Goal: Navigation & Orientation: Find specific page/section

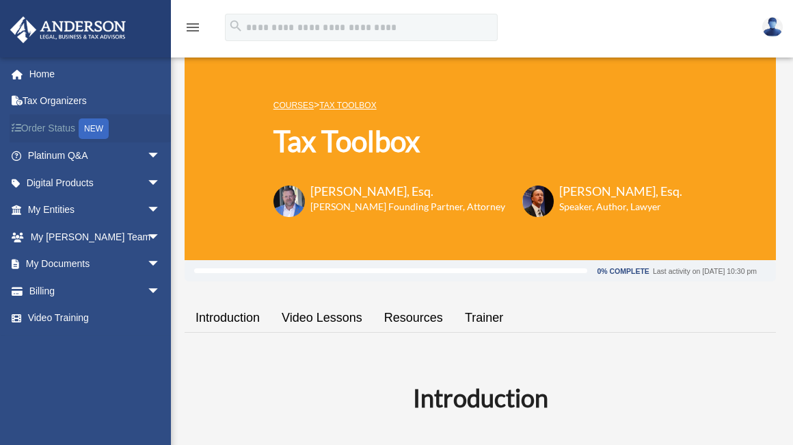
click at [79, 126] on link "Order Status NEW" at bounding box center [96, 128] width 172 height 28
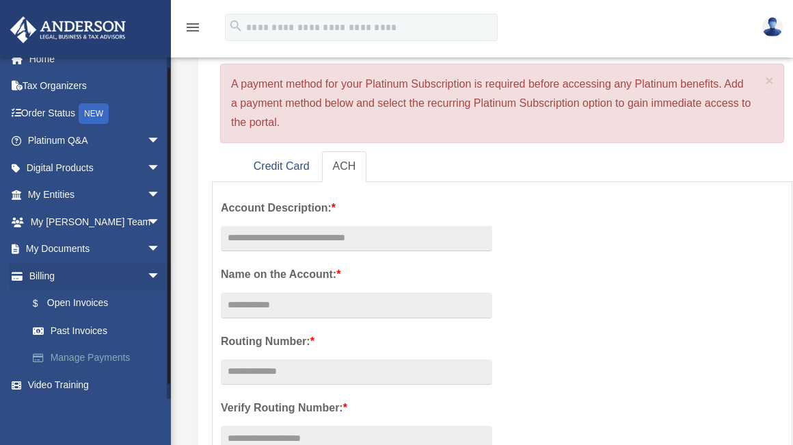
scroll to position [18, 0]
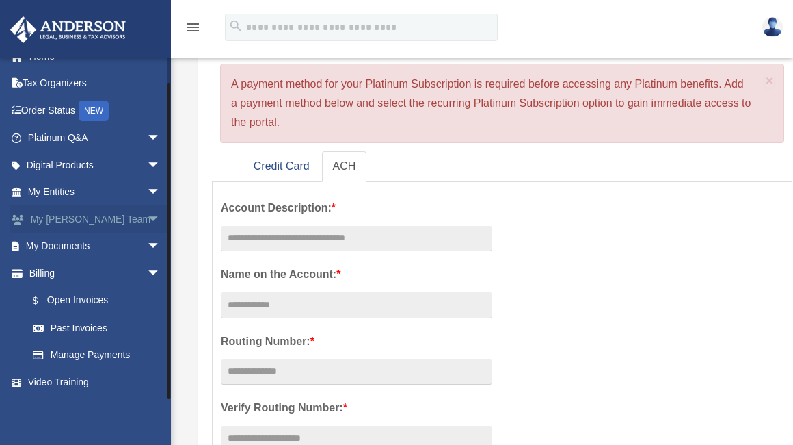
click at [147, 216] on span "arrow_drop_down" at bounding box center [160, 219] width 27 height 28
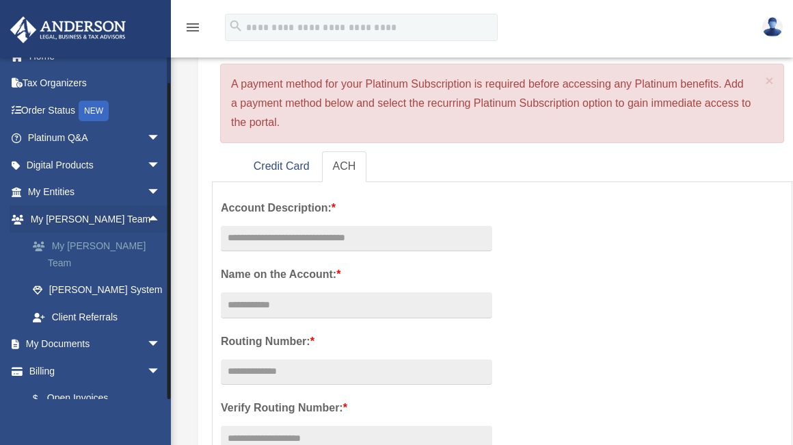
click at [121, 246] on link "My [PERSON_NAME] Team" at bounding box center [100, 255] width 162 height 44
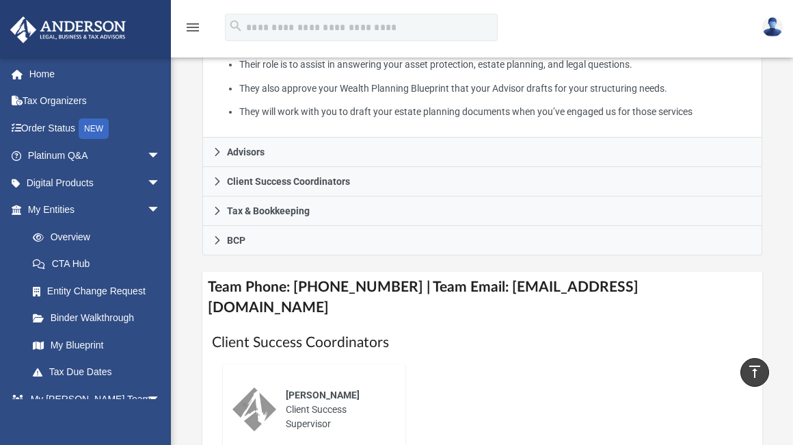
scroll to position [479, 0]
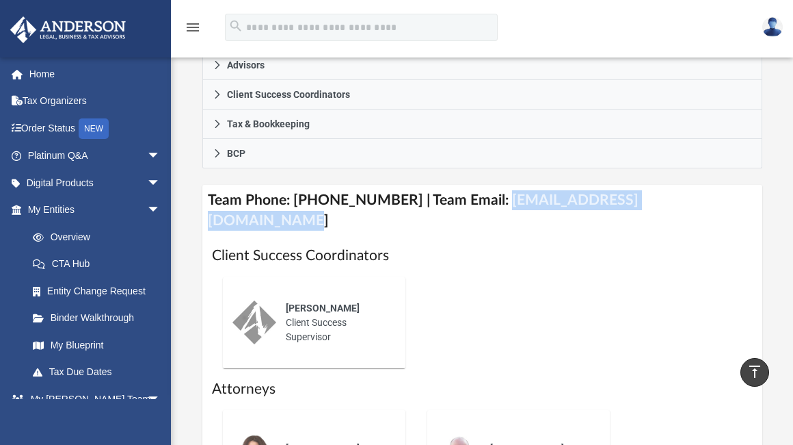
drag, startPoint x: 484, startPoint y: 201, endPoint x: 706, endPoint y: 202, distance: 222.3
click at [711, 203] on h4 "Team Phone: [PHONE_NUMBER] | Team Email: [EMAIL_ADDRESS][DOMAIN_NAME]" at bounding box center [482, 210] width 560 height 51
copy h4 "[EMAIL_ADDRESS][DOMAIN_NAME]"
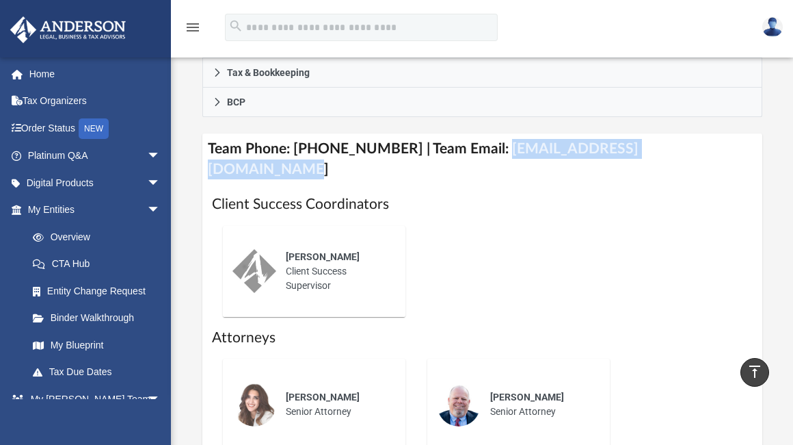
scroll to position [529, 0]
click at [72, 127] on link "Order Status NEW" at bounding box center [96, 128] width 172 height 28
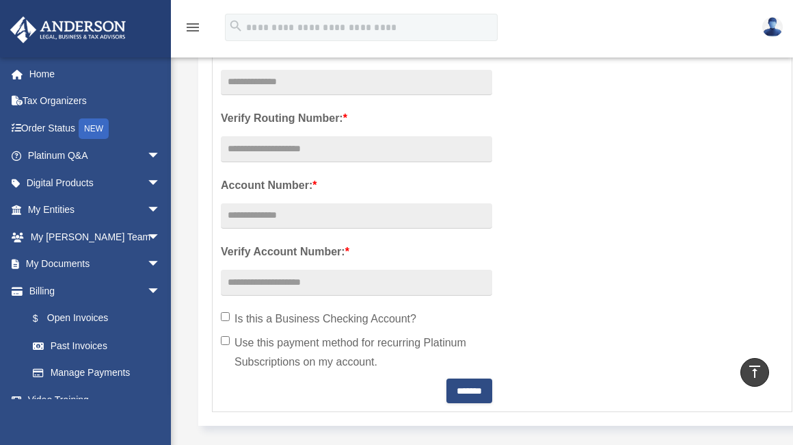
scroll to position [375, 0]
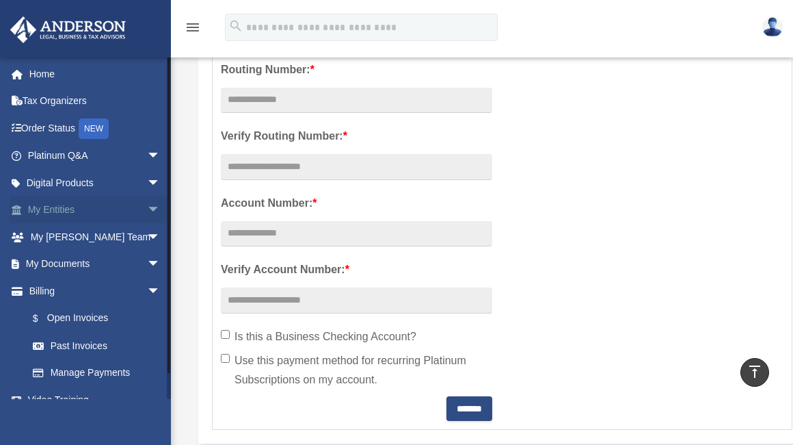
click at [65, 205] on link "My Entities arrow_drop_down" at bounding box center [96, 209] width 172 height 27
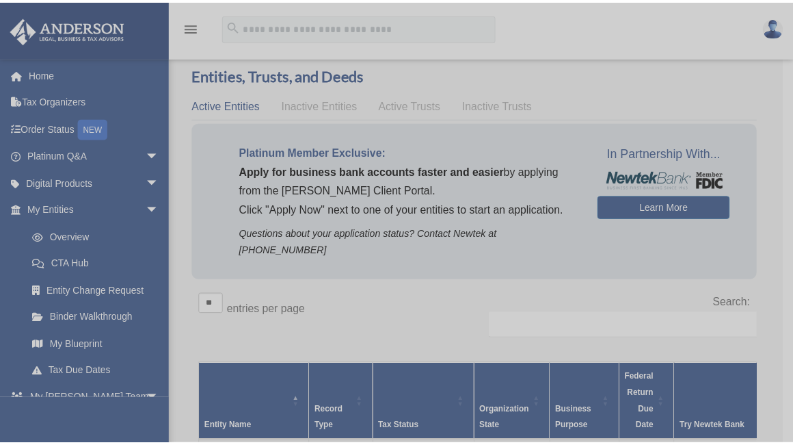
scroll to position [8, 0]
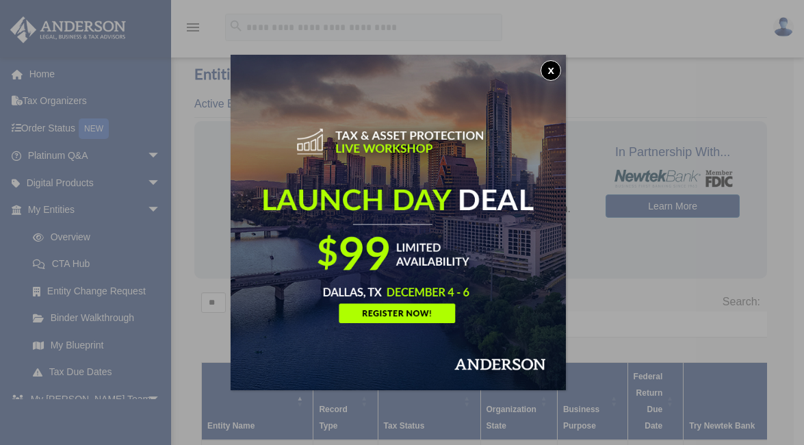
click at [556, 70] on button "x" at bounding box center [550, 70] width 21 height 21
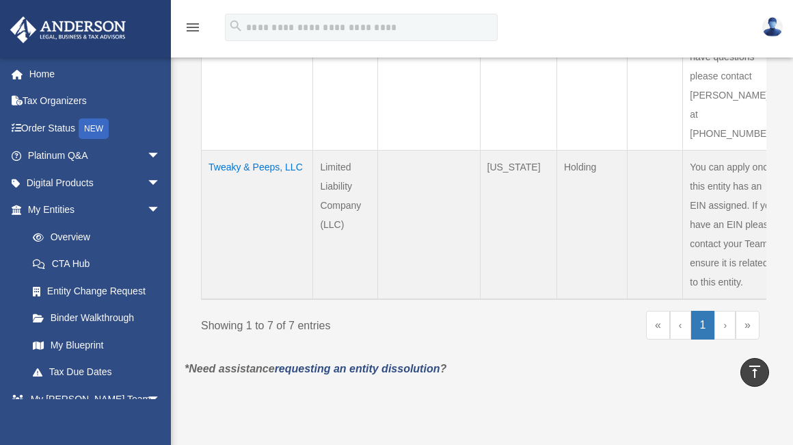
scroll to position [1211, 0]
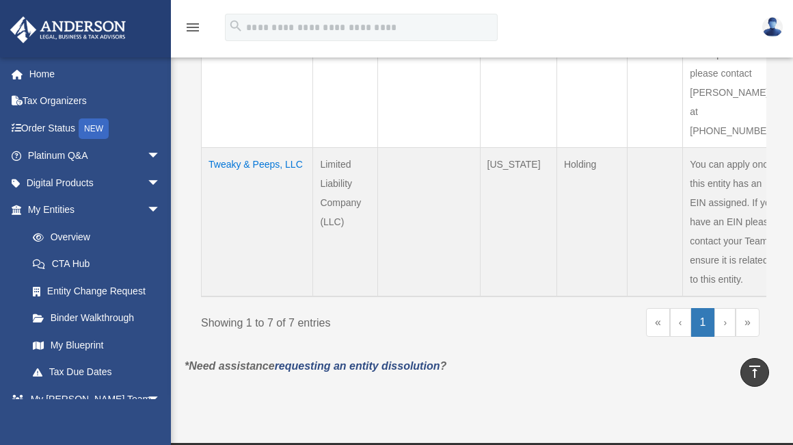
click at [724, 308] on link "›" at bounding box center [725, 322] width 21 height 29
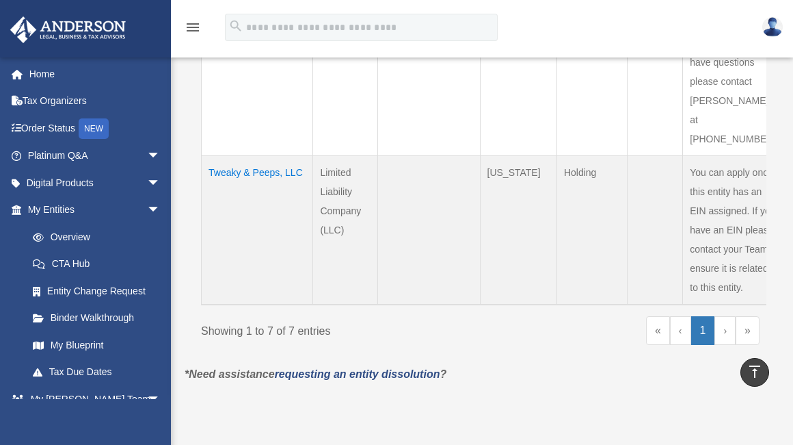
scroll to position [1201, 0]
click at [723, 317] on link "›" at bounding box center [725, 331] width 21 height 29
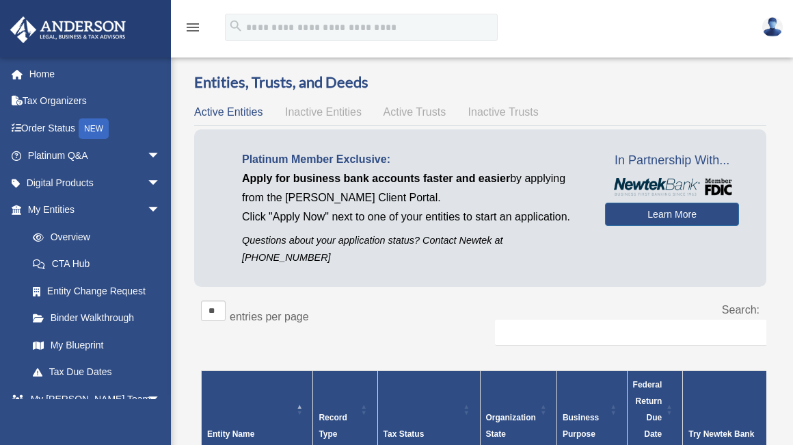
scroll to position [3, 0]
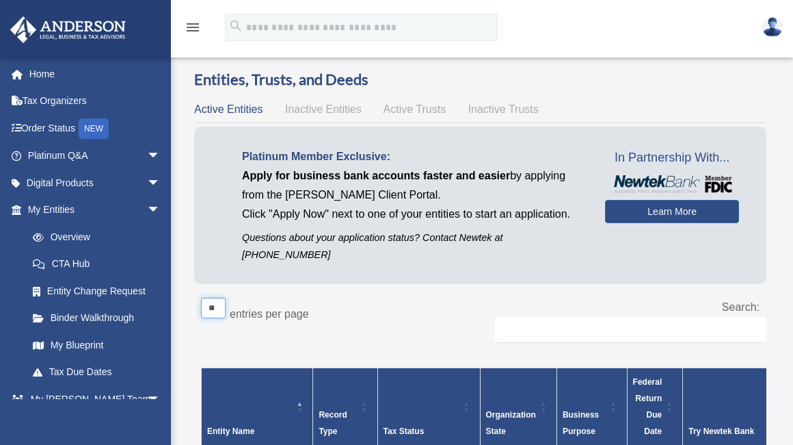
click at [216, 297] on select "** ** ** ***" at bounding box center [213, 307] width 25 height 21
click at [310, 104] on span "Inactive Entities" at bounding box center [323, 109] width 77 height 12
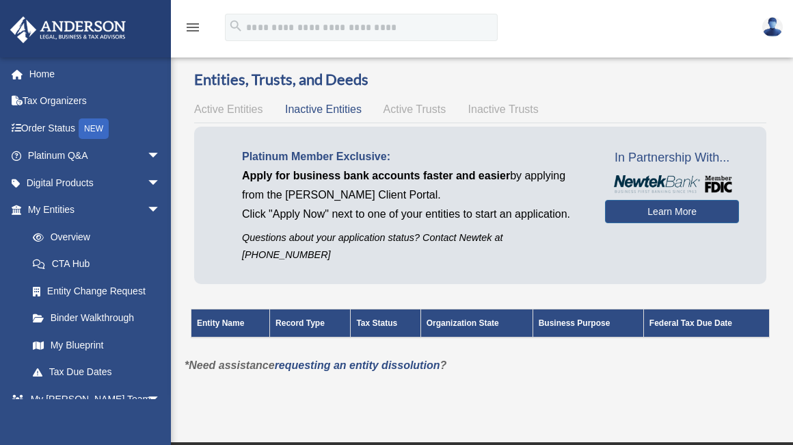
click at [404, 109] on span "Active Trusts" at bounding box center [415, 109] width 63 height 12
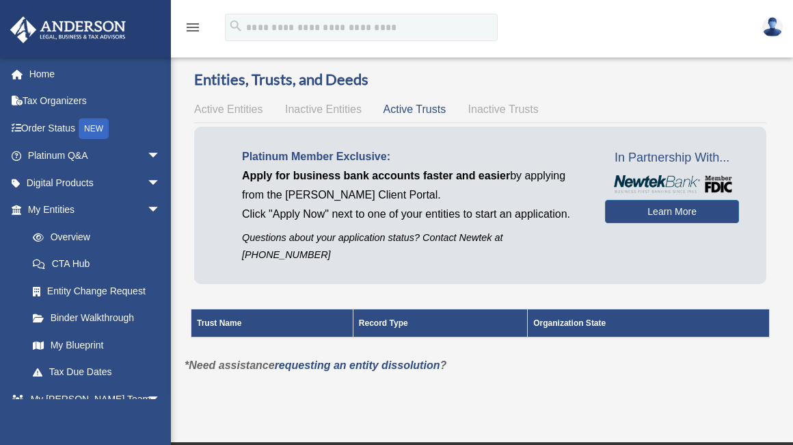
click at [481, 111] on span "Inactive Trusts" at bounding box center [503, 109] width 70 height 12
click at [230, 105] on span "Active Entities" at bounding box center [228, 109] width 68 height 12
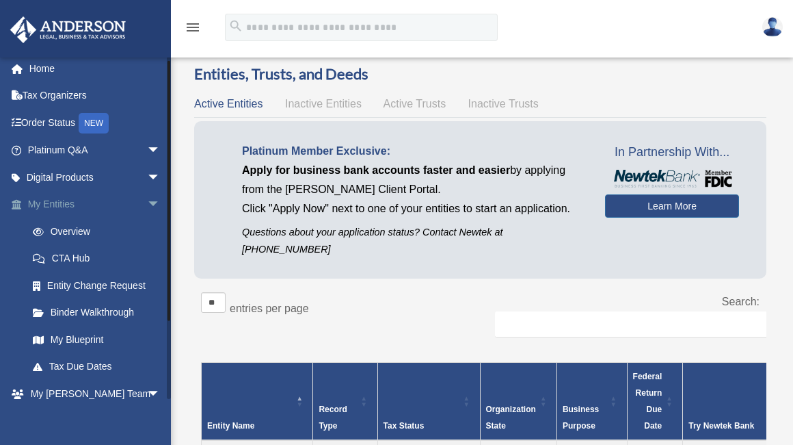
scroll to position [8, 0]
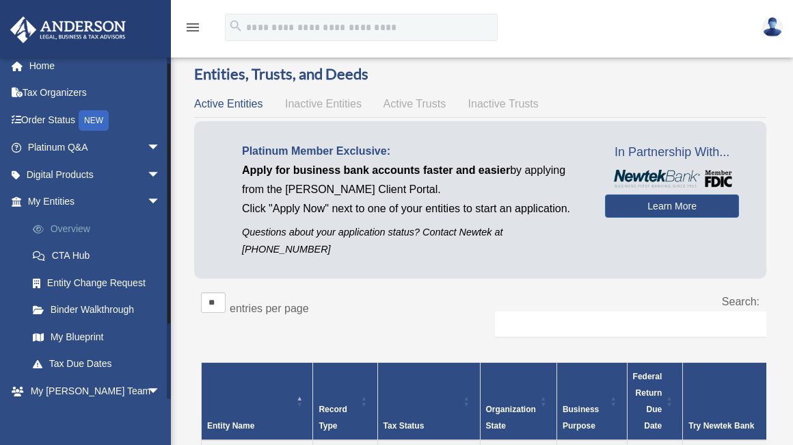
click at [75, 226] on link "Overview" at bounding box center [100, 228] width 162 height 27
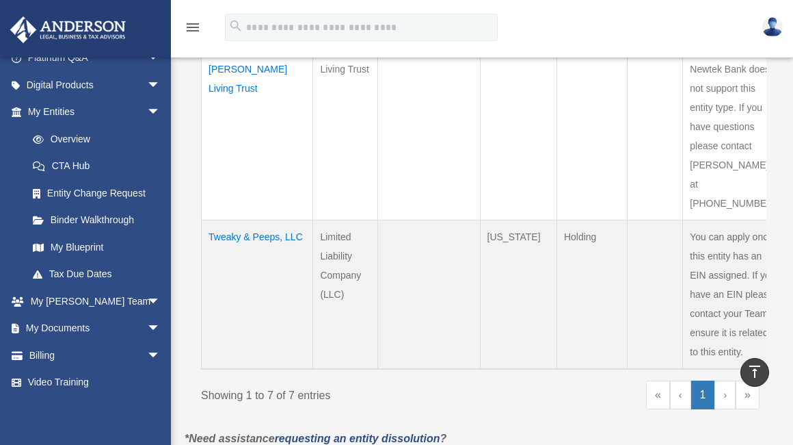
scroll to position [1148, 0]
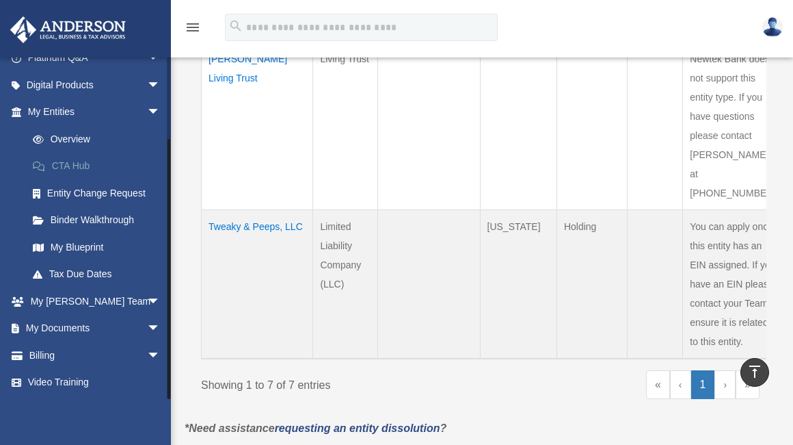
click at [83, 167] on link "CTA Hub" at bounding box center [100, 166] width 162 height 27
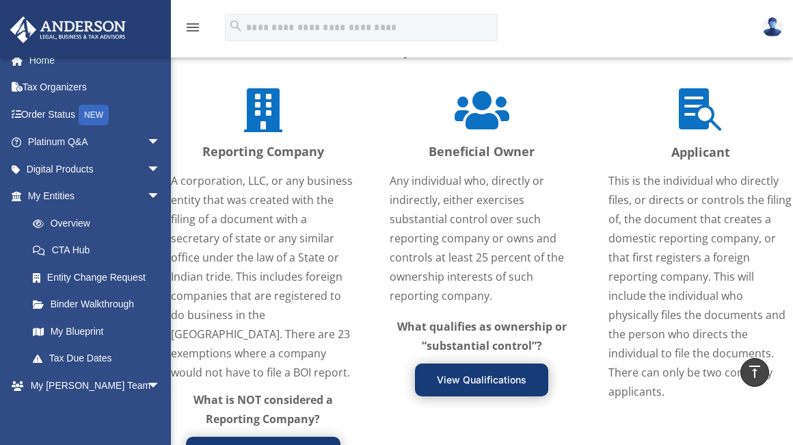
scroll to position [1537, 0]
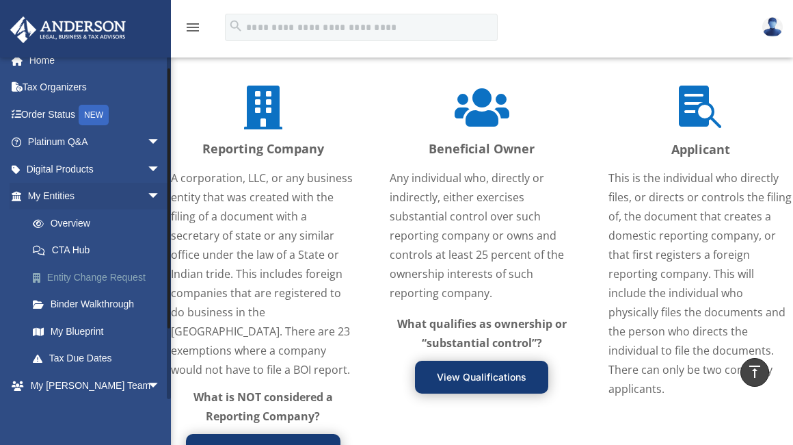
click at [92, 280] on link "Entity Change Request" at bounding box center [100, 276] width 162 height 27
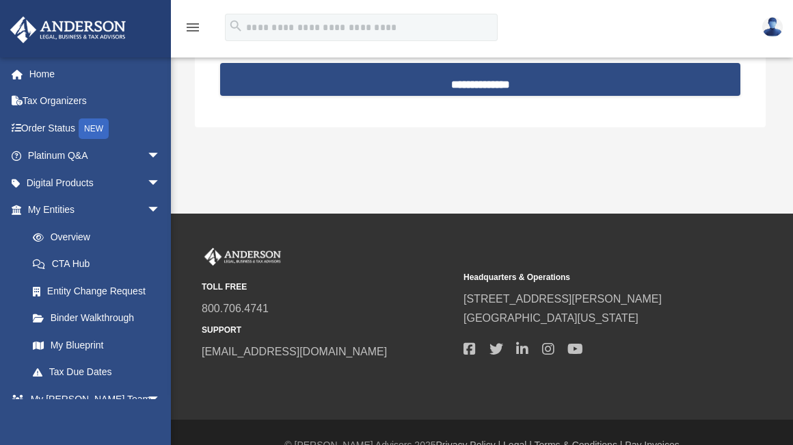
scroll to position [267, 0]
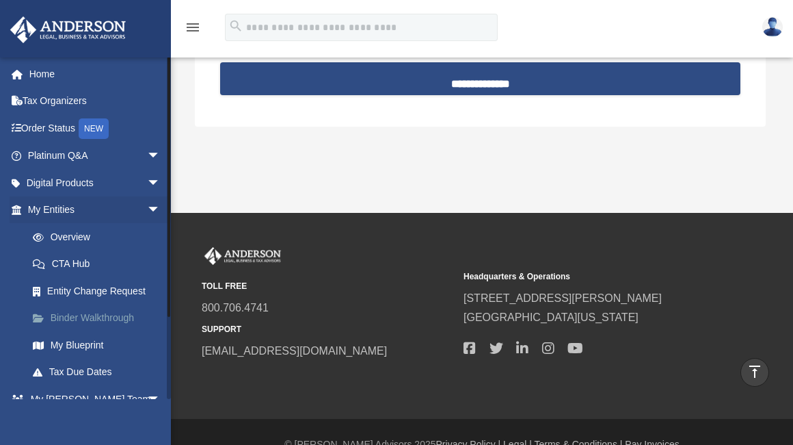
click at [96, 313] on link "Binder Walkthrough" at bounding box center [100, 317] width 162 height 27
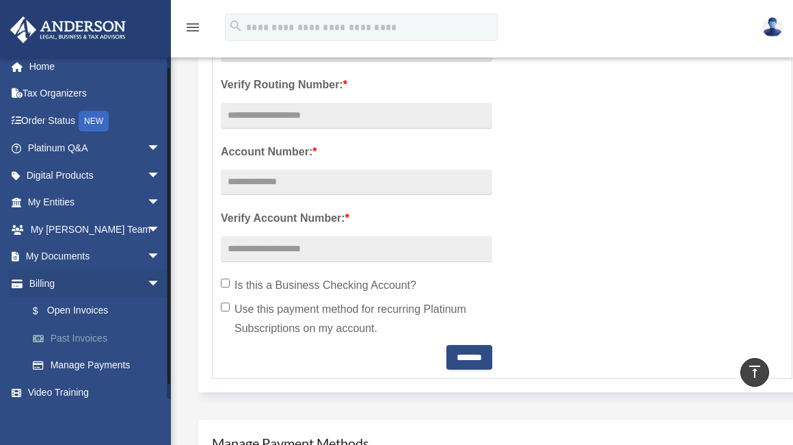
scroll to position [18, 0]
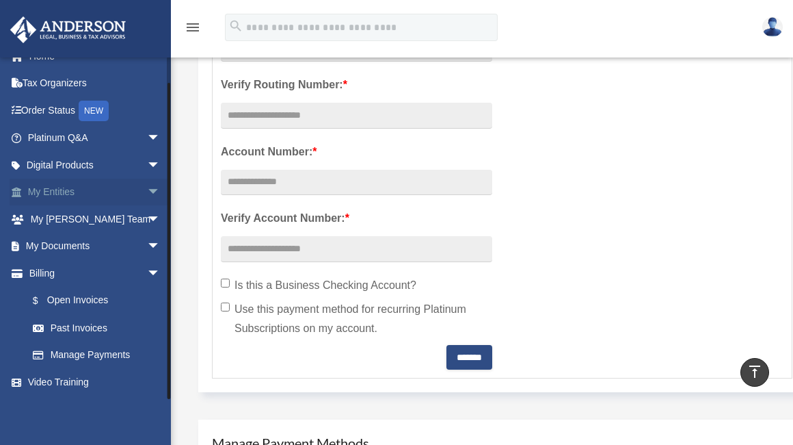
click at [91, 191] on link "My Entities arrow_drop_down" at bounding box center [96, 191] width 172 height 27
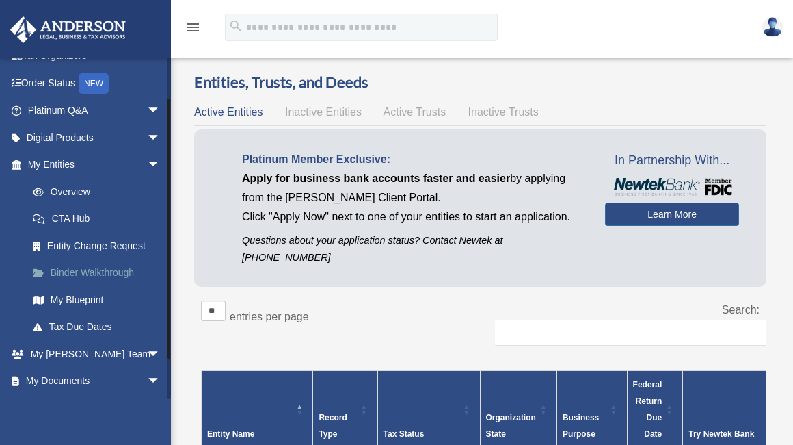
scroll to position [51, 0]
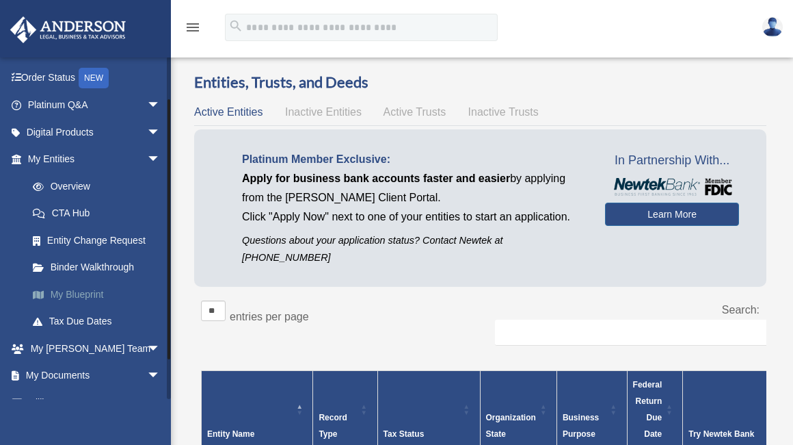
click at [69, 294] on link "My Blueprint" at bounding box center [100, 293] width 162 height 27
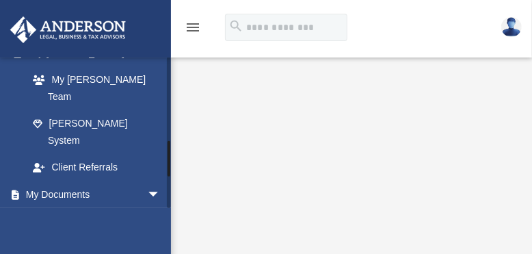
scroll to position [348, 0]
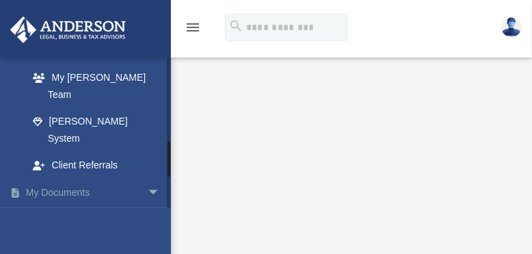
click at [147, 178] on span "arrow_drop_down" at bounding box center [160, 192] width 27 height 28
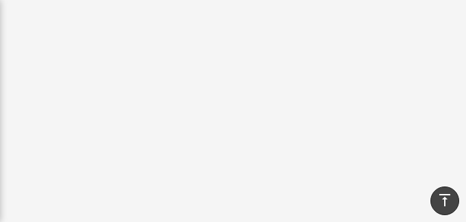
scroll to position [401, 0]
